Goal: Information Seeking & Learning: Learn about a topic

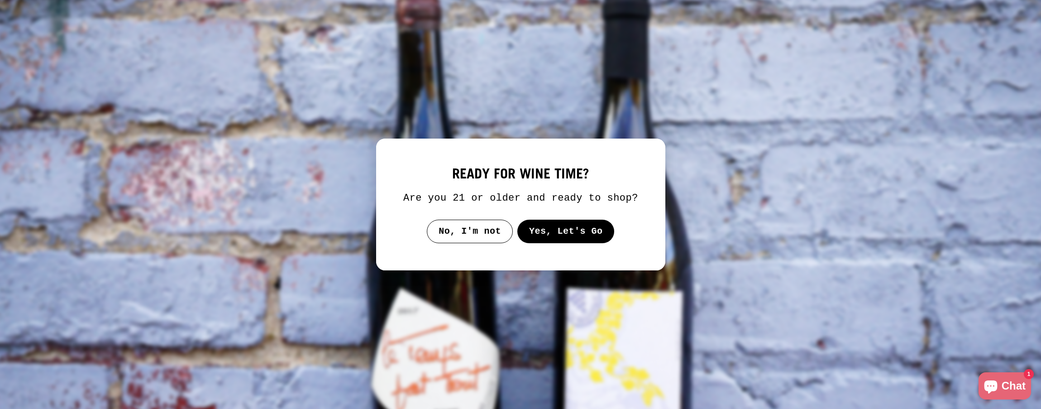
click at [550, 238] on button "Yes, Let's Go" at bounding box center [565, 232] width 97 height 24
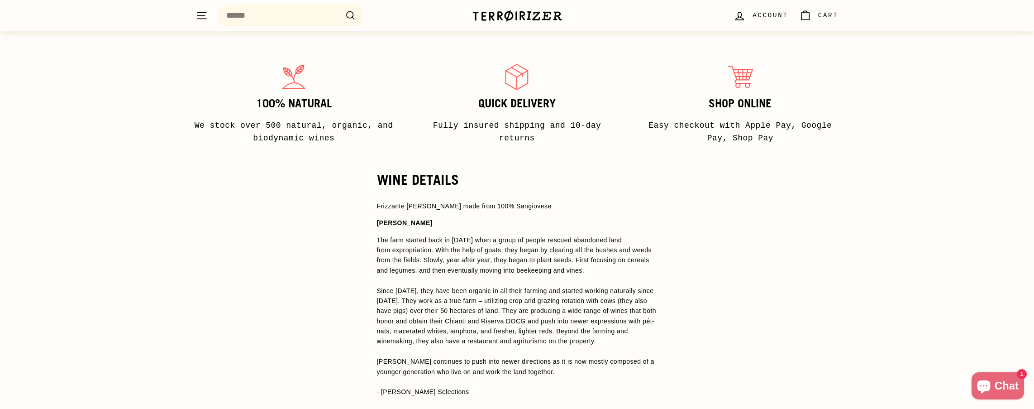
scroll to position [544, 0]
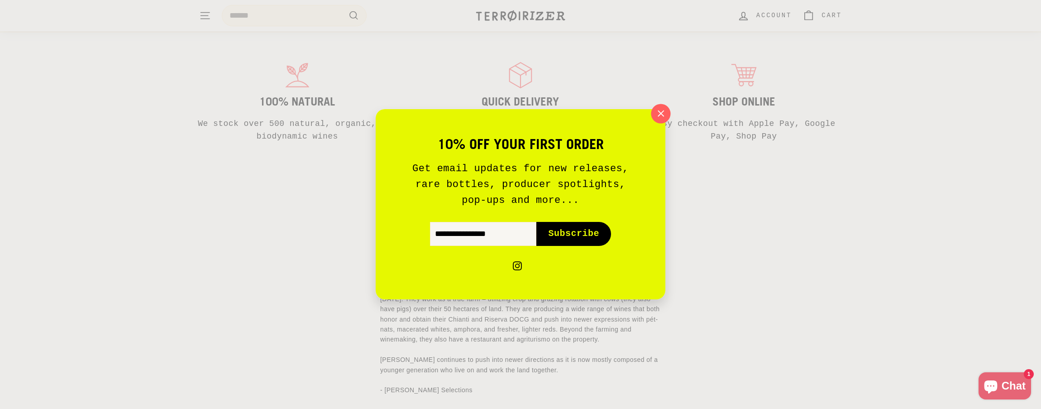
click at [657, 115] on icon "button" at bounding box center [661, 114] width 14 height 14
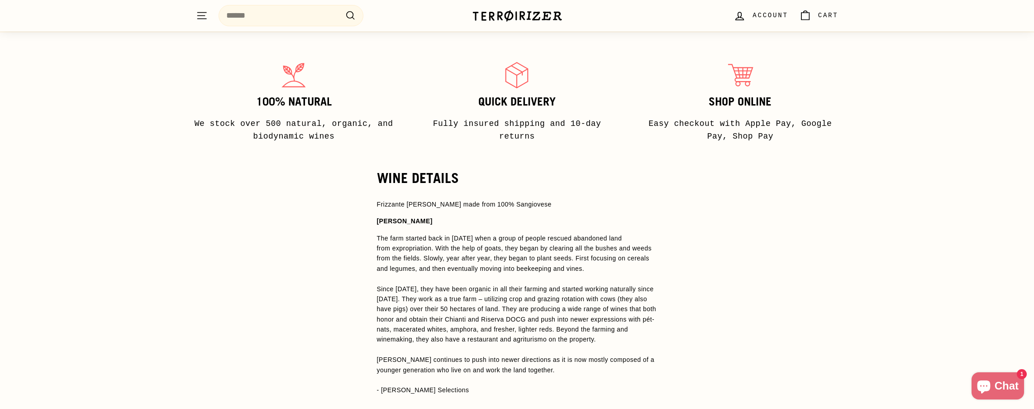
drag, startPoint x: 379, startPoint y: 218, endPoint x: 392, endPoint y: 218, distance: 13.1
click at [381, 217] on strong "[PERSON_NAME]" at bounding box center [405, 220] width 56 height 7
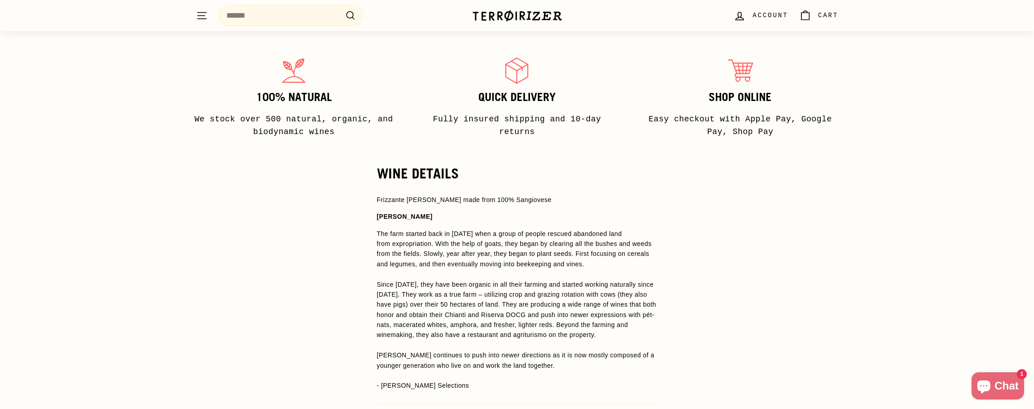
scroll to position [550, 0]
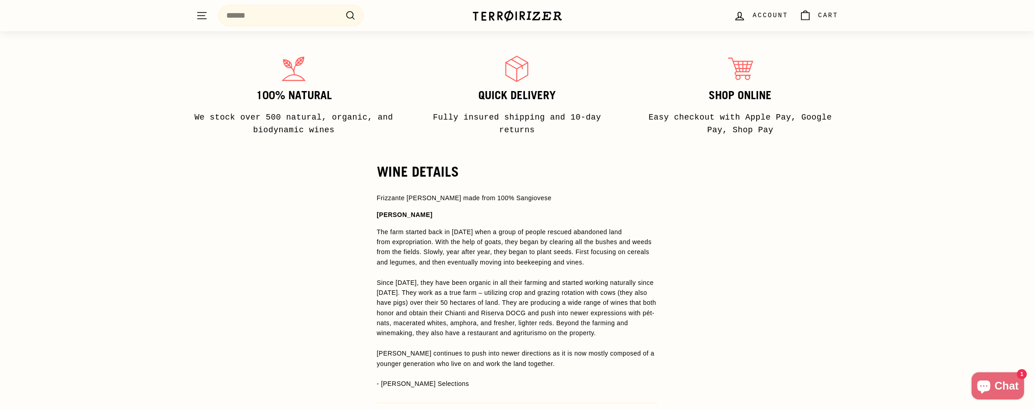
click at [555, 241] on div "The farm started back in [DATE] when a group of people rescued abandoned land f…" at bounding box center [517, 247] width 281 height 41
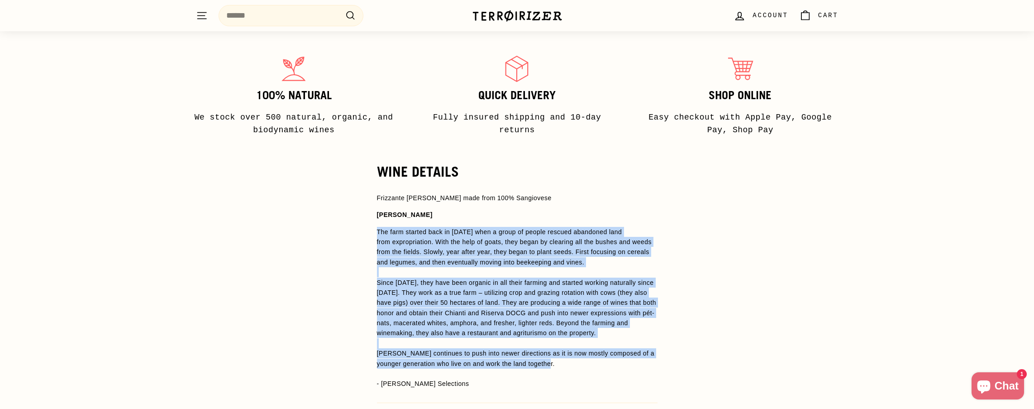
drag, startPoint x: 373, startPoint y: 225, endPoint x: 570, endPoint y: 358, distance: 237.4
click at [570, 358] on div "WINE DETAILS [PERSON_NAME] made from 100% Sangiovese [PERSON_NAME] The farm sta…" at bounding box center [517, 319] width 317 height 311
copy span "The farm started back in [DATE] when a group of people rescued abandoned land f…"
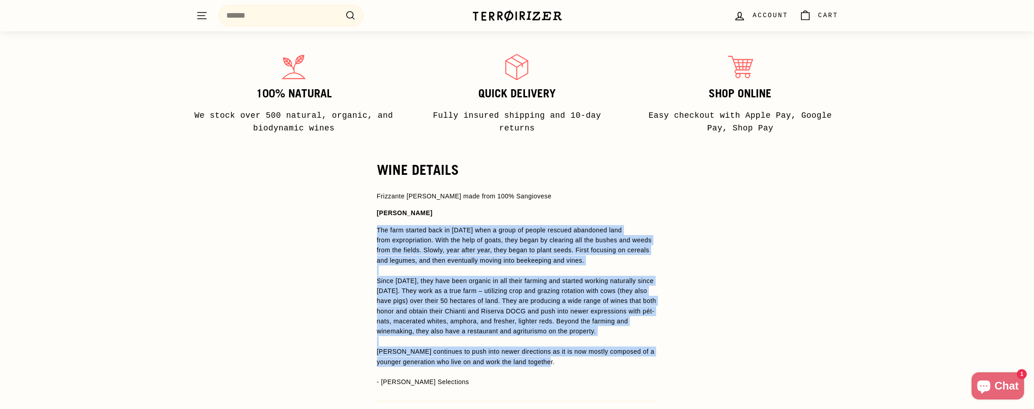
scroll to position [569, 0]
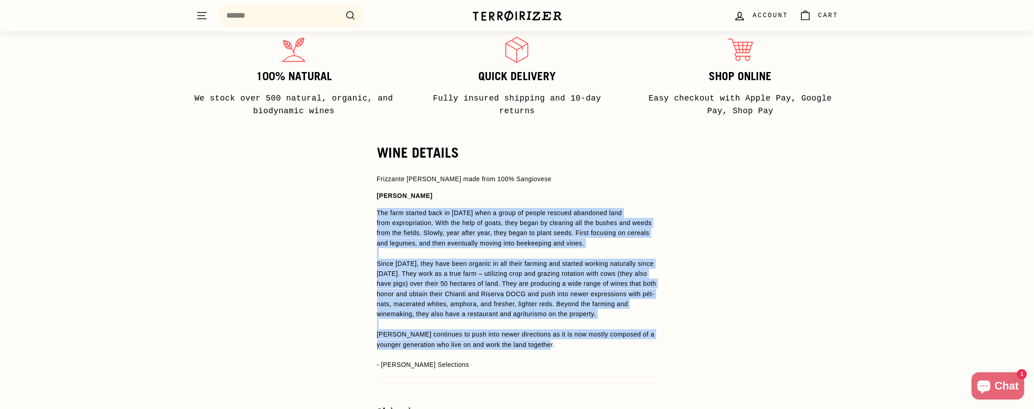
copy span "The farm started back in [DATE] when a group of people rescued abandoned land f…"
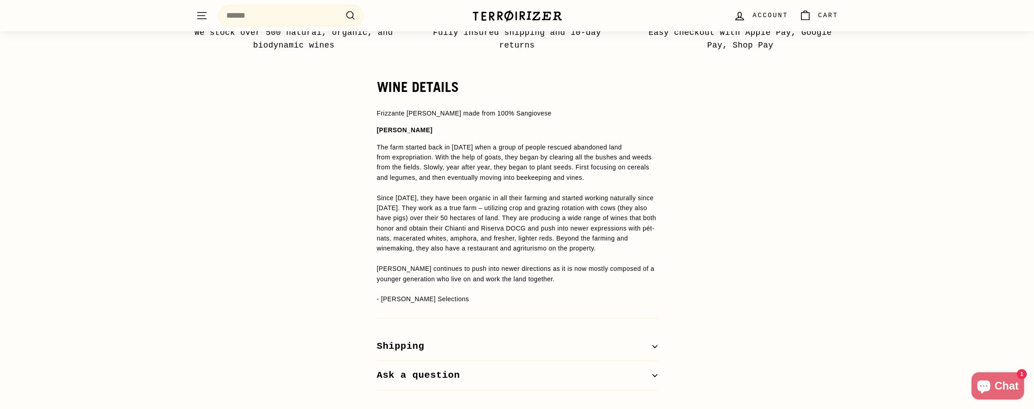
scroll to position [650, 0]
